Goal: Check status

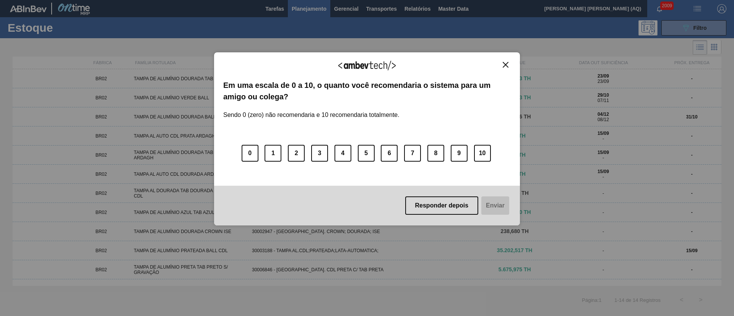
click at [504, 63] on img "Close" at bounding box center [506, 65] width 6 height 6
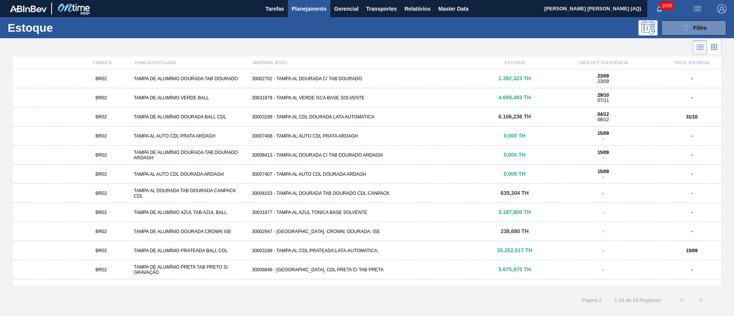
click at [727, 171] on div "FÁBRICA FAMÍLIA ROTULADA MATERIAL ATIVO ESTOQUE DATA OUT SUFICIÊNCIA PRÓX. ENTR…" at bounding box center [367, 171] width 734 height 229
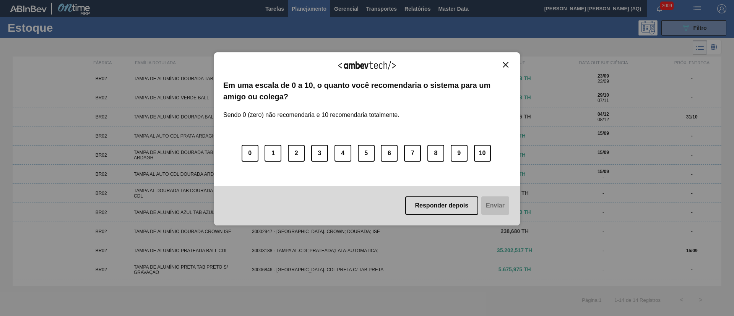
click at [509, 63] on button "Close" at bounding box center [506, 65] width 10 height 7
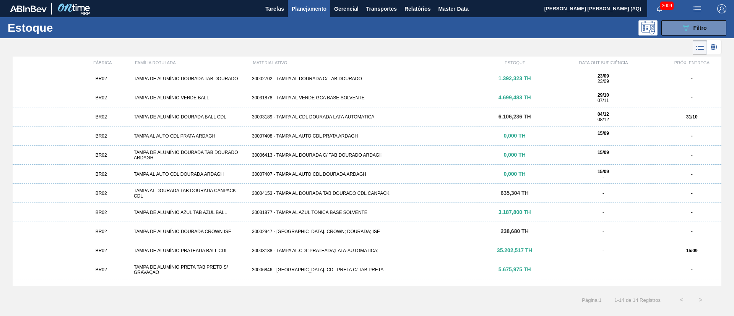
drag, startPoint x: 516, startPoint y: 38, endPoint x: 519, endPoint y: 55, distance: 17.9
click at [516, 38] on div at bounding box center [361, 47] width 722 height 18
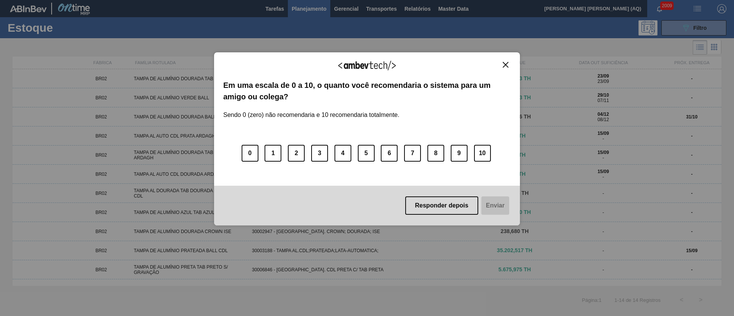
click at [504, 63] on img "Close" at bounding box center [506, 65] width 6 height 6
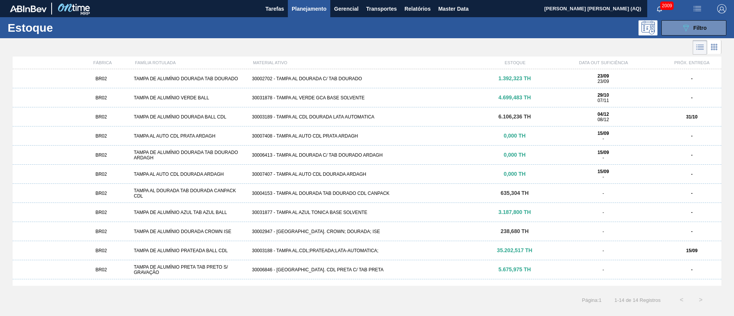
click at [475, 32] on div "089F7B8B-B2A5-4AFE-B5C0-19BA573D28AC Filtro" at bounding box center [426, 27] width 608 height 15
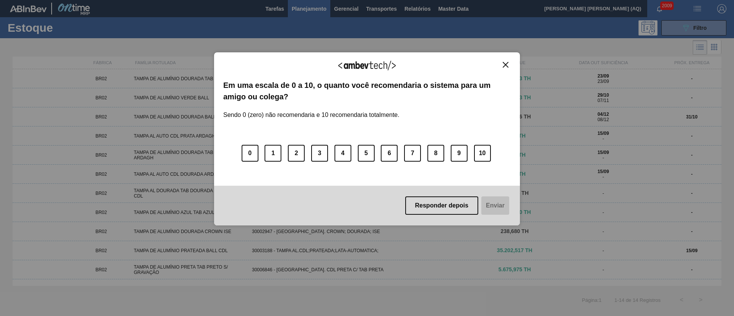
click at [506, 62] on img "Close" at bounding box center [506, 65] width 6 height 6
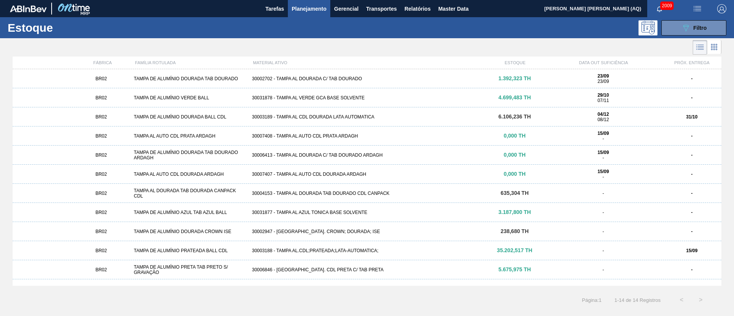
click at [496, 42] on div at bounding box center [361, 47] width 722 height 18
click at [697, 28] on span "Filtro" at bounding box center [700, 28] width 13 height 6
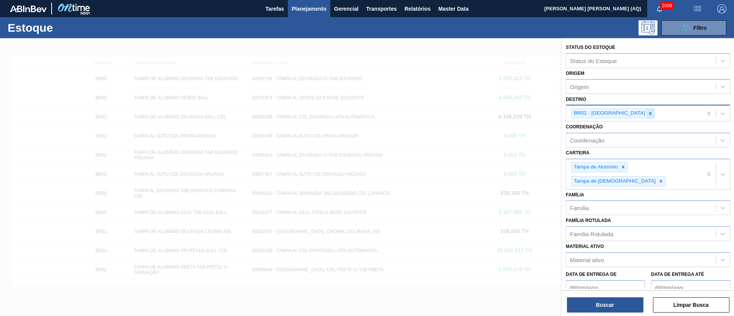
click at [648, 115] on icon at bounding box center [650, 113] width 5 height 5
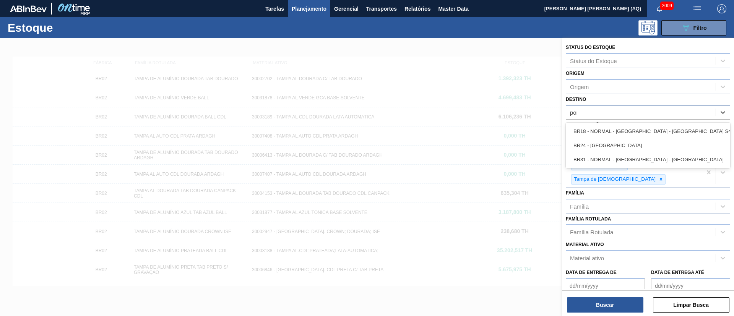
type input "pont"
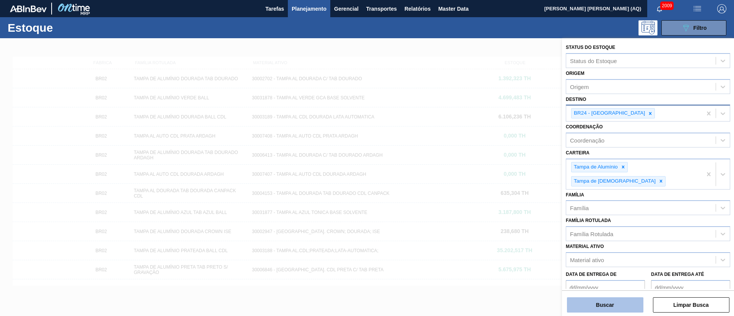
click at [597, 309] on button "Buscar" at bounding box center [605, 305] width 76 height 15
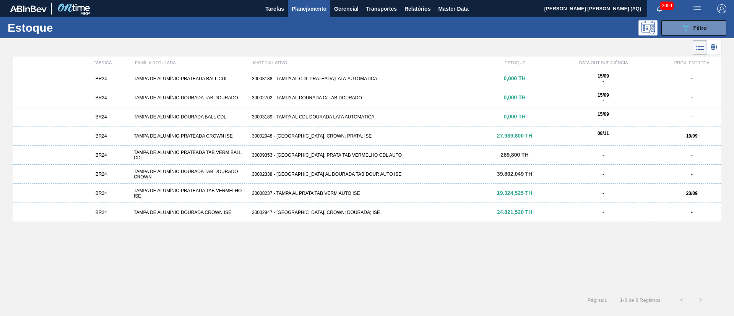
click at [344, 137] on div "30002948 - [GEOGRAPHIC_DATA]. CROWN; PRATA; ISE" at bounding box center [367, 135] width 236 height 5
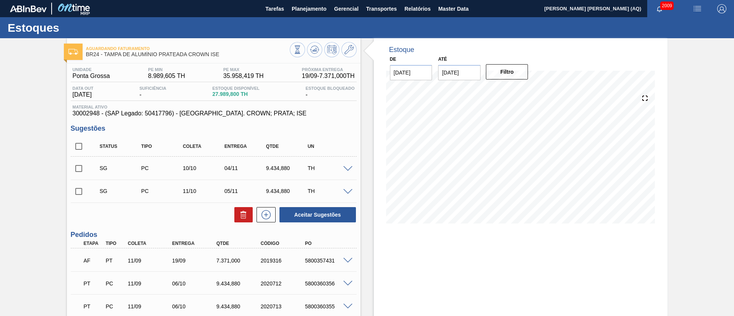
scroll to position [64, 0]
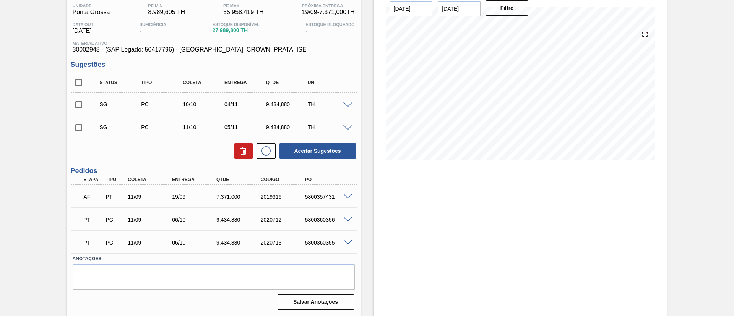
click at [347, 220] on span at bounding box center [347, 220] width 9 height 6
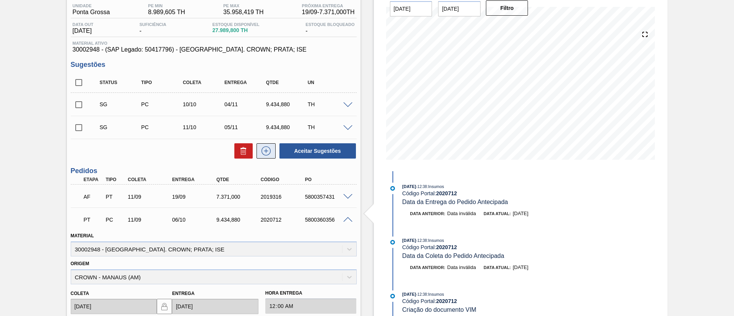
click at [265, 153] on icon at bounding box center [266, 150] width 12 height 9
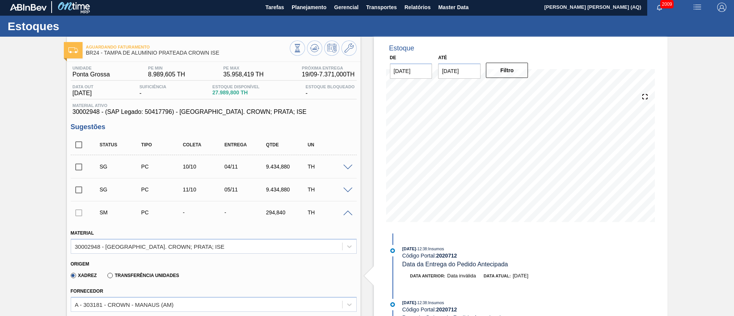
scroll to position [0, 0]
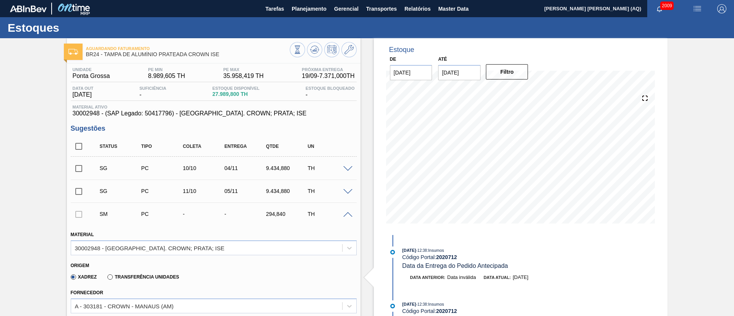
click at [349, 214] on span at bounding box center [347, 215] width 9 height 6
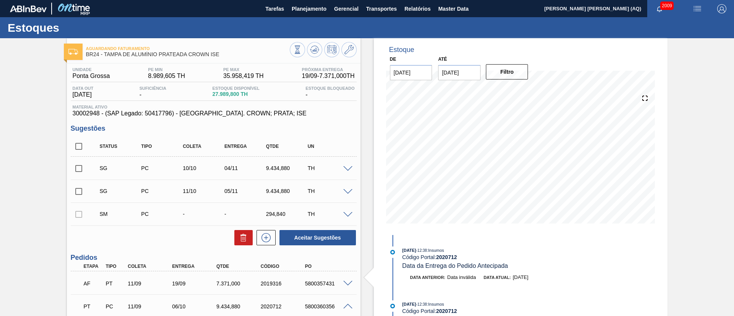
click at [687, 139] on div "Aguardando Faturamento BR24 - TAMPA DE ALUMÍNIO PRATEADA CROWN ISE Unidade [GEO…" at bounding box center [367, 313] width 734 height 550
click at [462, 71] on input "[DATE]" at bounding box center [459, 72] width 42 height 15
click at [523, 89] on button "Next Month" at bounding box center [523, 90] width 5 height 5
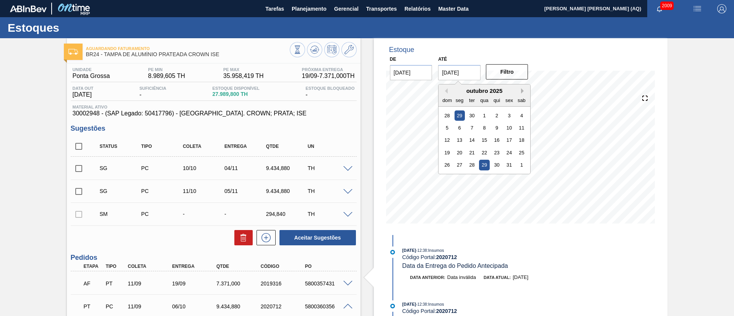
click at [525, 91] on button "Next Month" at bounding box center [523, 90] width 5 height 5
click at [447, 174] on div "30" at bounding box center [447, 177] width 10 height 10
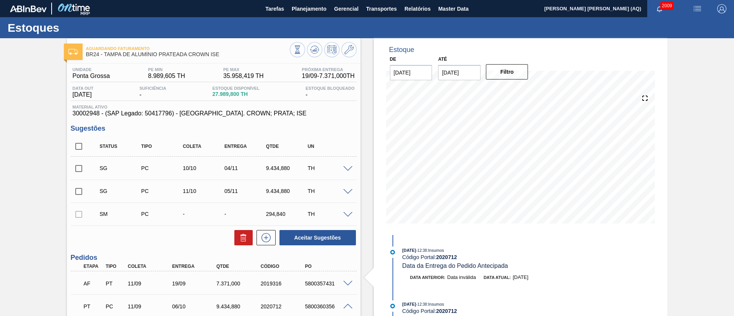
type input "[DATE]"
click at [508, 75] on button "Filtro" at bounding box center [507, 71] width 42 height 15
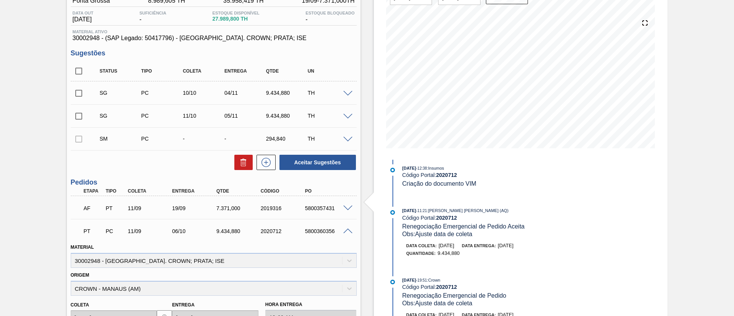
scroll to position [57, 0]
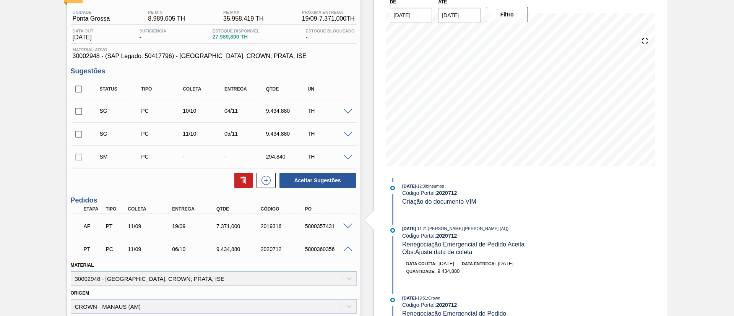
click at [349, 246] on div at bounding box center [349, 249] width 15 height 6
click at [348, 252] on div "5800360356" at bounding box center [328, 249] width 50 height 6
click at [348, 247] on span at bounding box center [347, 250] width 9 height 6
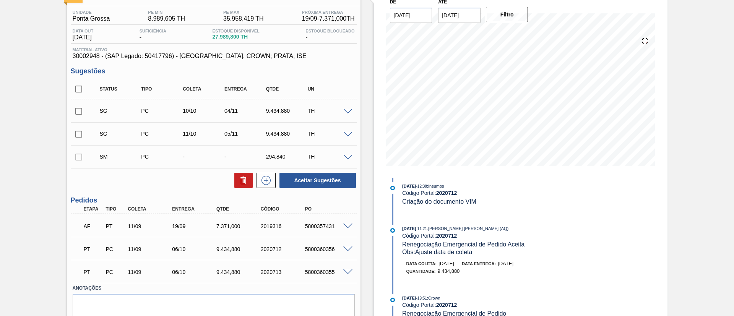
click at [694, 186] on div "Aguardando Faturamento BR24 - TAMPA DE ALUMÍNIO PRATEADA CROWN ISE Unidade [GEO…" at bounding box center [367, 163] width 734 height 365
click at [706, 71] on div "Aguardando Faturamento BR24 - TAMPA DE ALUMÍNIO PRATEADA CROWN ISE Unidade [GEO…" at bounding box center [367, 163] width 734 height 365
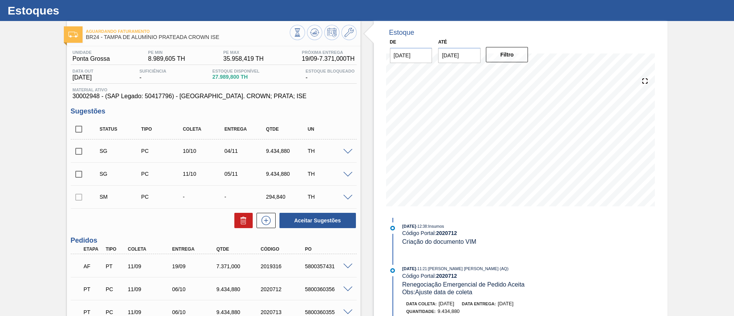
scroll to position [0, 0]
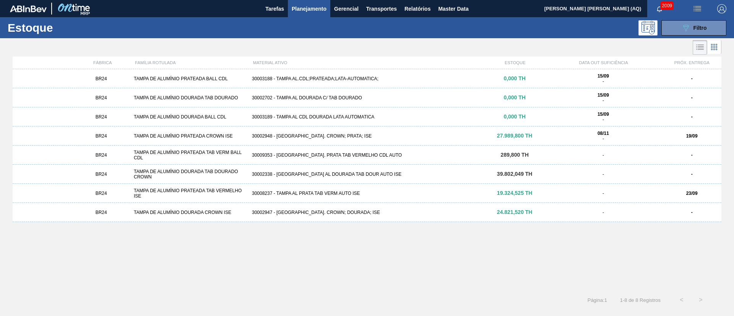
click at [579, 252] on div "BR24 TAMPA DE ALUMÍNIO PRATEADA BALL CDL 30003188 - [GEOGRAPHIC_DATA] AL.CDL;PR…" at bounding box center [367, 177] width 709 height 217
click at [461, 196] on div "BR24 TAMPA DE ALUMÍNIO PRATEADA TAB VERMELHO ISE 30008237 - TAMPA [PERSON_NAME]…" at bounding box center [367, 193] width 709 height 19
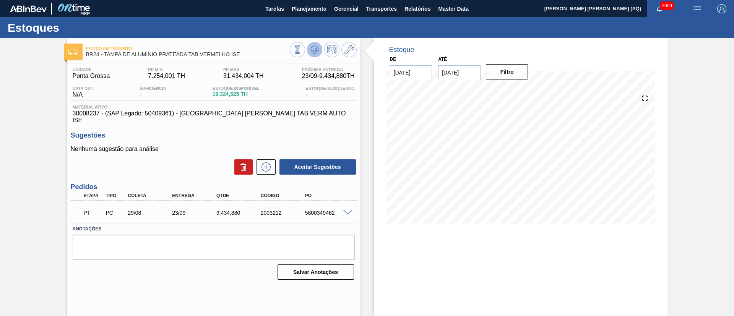
click at [315, 48] on icon at bounding box center [314, 49] width 5 height 3
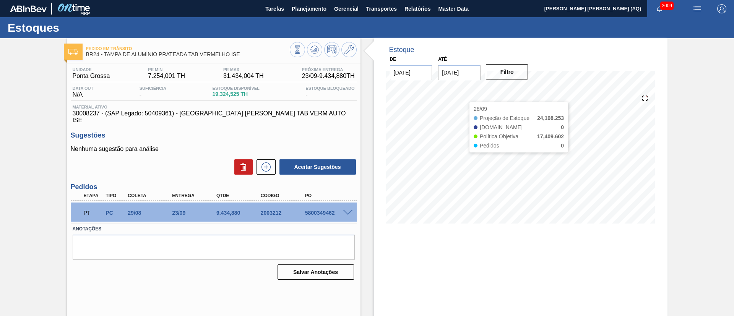
click at [456, 79] on input "[DATE]" at bounding box center [459, 72] width 42 height 15
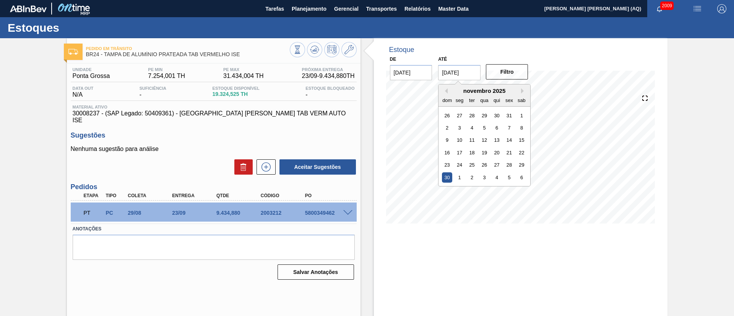
click at [520, 94] on div "dom seg ter qua qui sex sab" at bounding box center [485, 100] width 92 height 12
click at [444, 177] on div "30" at bounding box center [447, 177] width 10 height 10
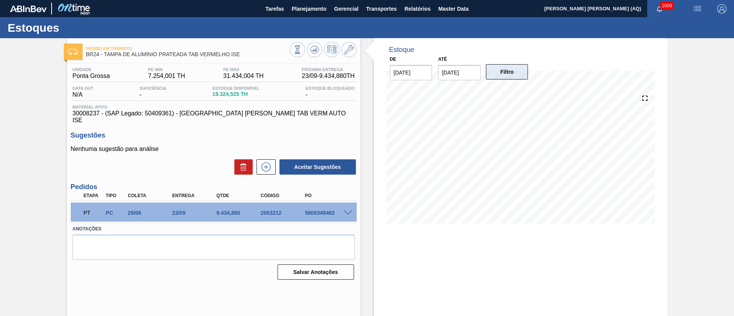
click at [508, 73] on button "Filtro" at bounding box center [507, 71] width 42 height 15
click at [655, 123] on div "03/11 Projeção de Estoque 13,156.033 [DOMAIN_NAME] 595.236 Política Objetiva 17…" at bounding box center [520, 158] width 275 height 153
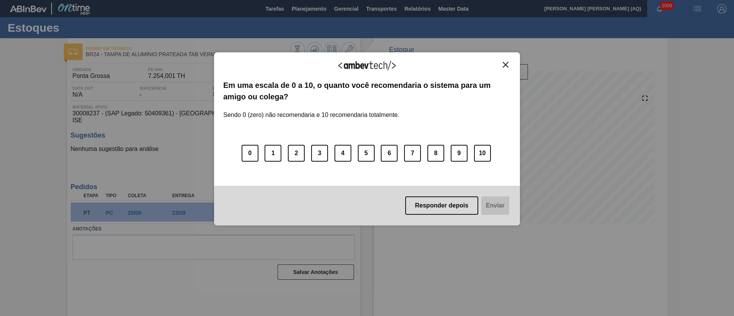
click at [508, 65] on img "Close" at bounding box center [506, 65] width 6 height 6
